Goal: Task Accomplishment & Management: Manage account settings

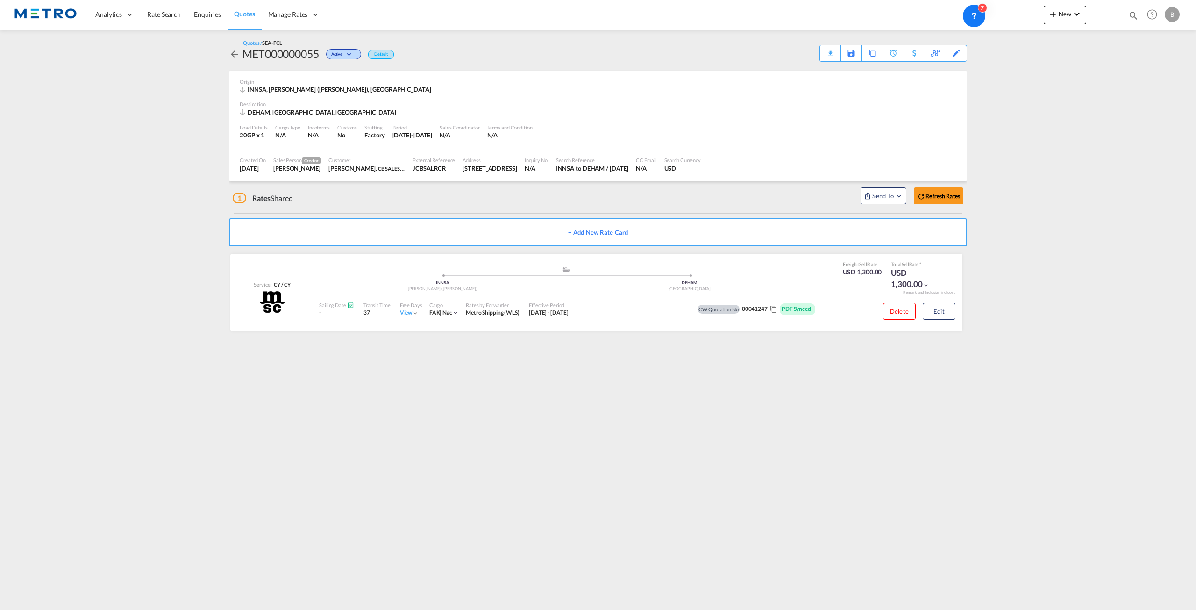
click at [1171, 16] on div "B" at bounding box center [1172, 14] width 15 height 15
click at [1156, 41] on button "My Profile" at bounding box center [1161, 41] width 61 height 19
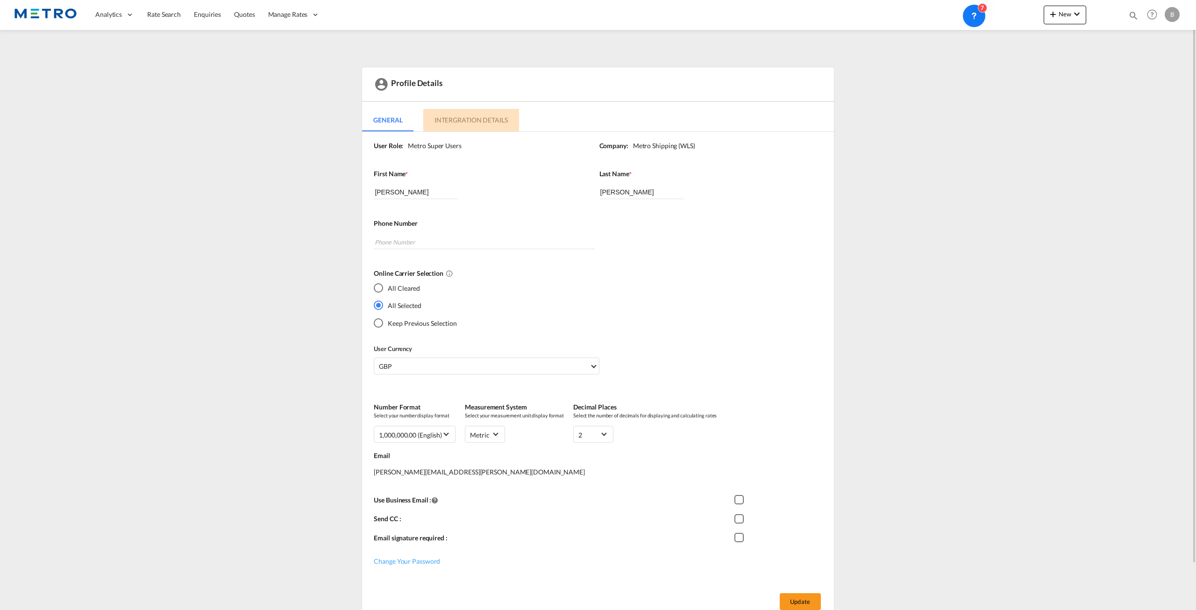
click at [468, 120] on md-tab-item "Intergration Details" at bounding box center [471, 120] width 96 height 22
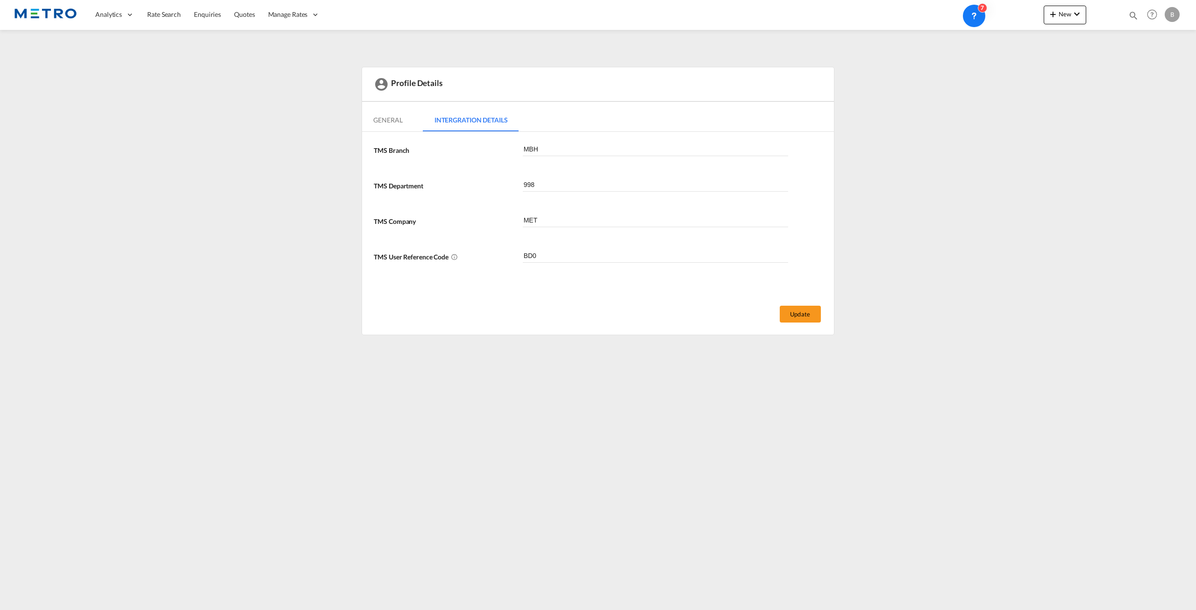
click at [532, 467] on md-content "Analytics Reports Dashboard Rate Search Enquiries Quotes" at bounding box center [598, 305] width 1196 height 610
